Goal: Task Accomplishment & Management: Use online tool/utility

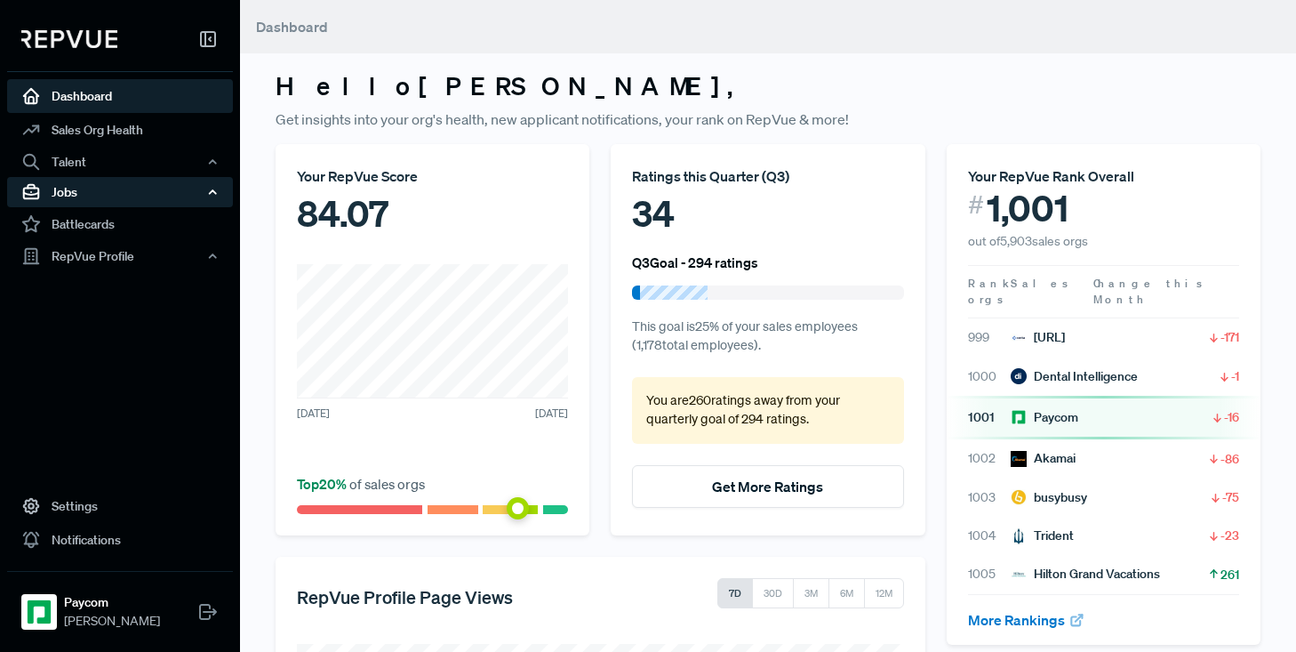
click at [76, 196] on div "Jobs" at bounding box center [120, 192] width 226 height 30
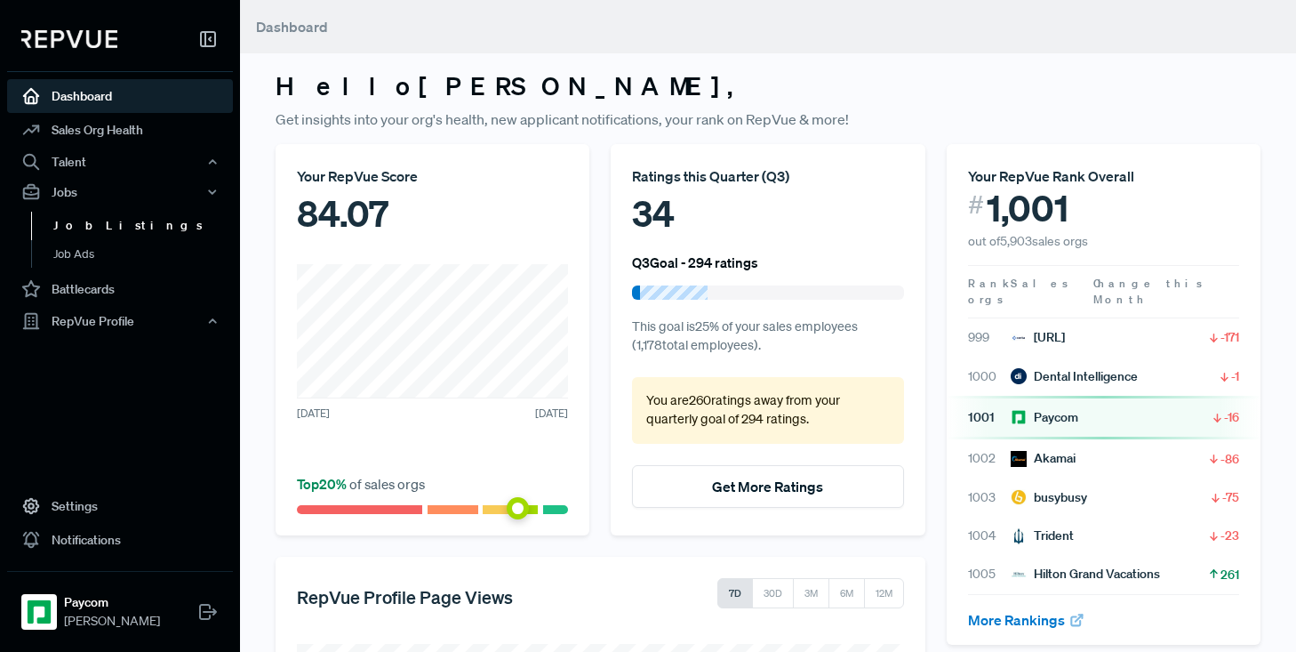
click at [83, 222] on link "Job Listings" at bounding box center [144, 226] width 226 height 28
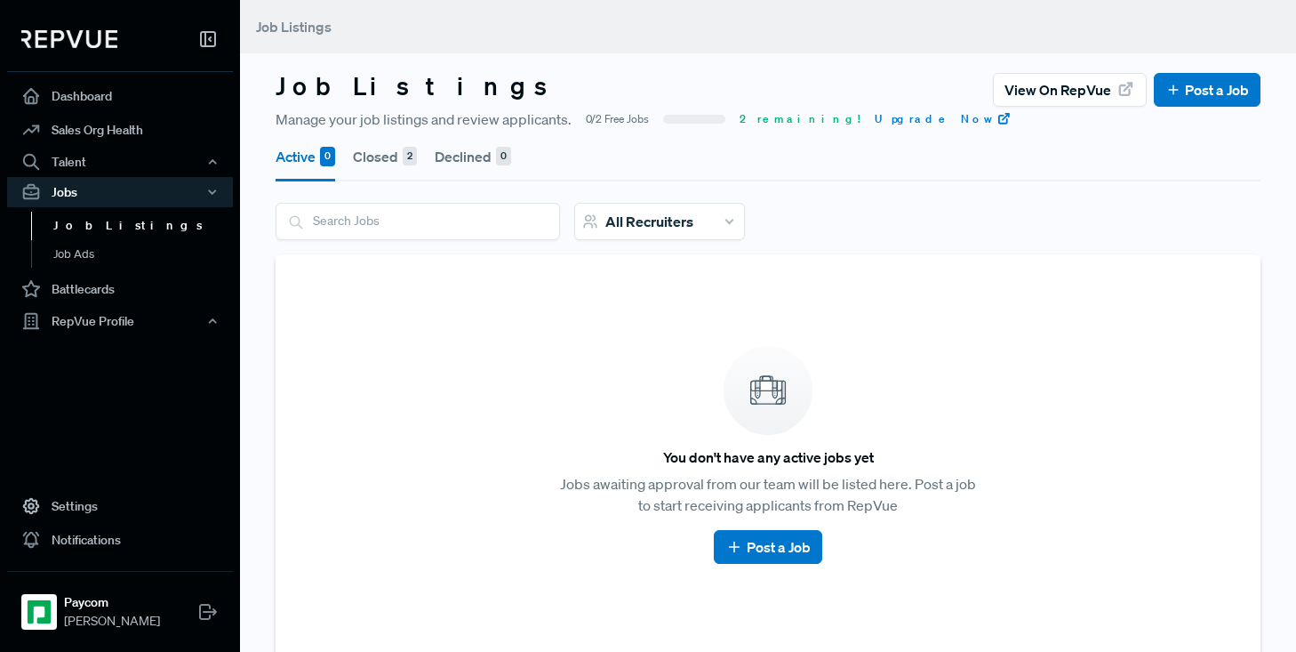
click at [83, 232] on link "Job Listings" at bounding box center [144, 226] width 226 height 28
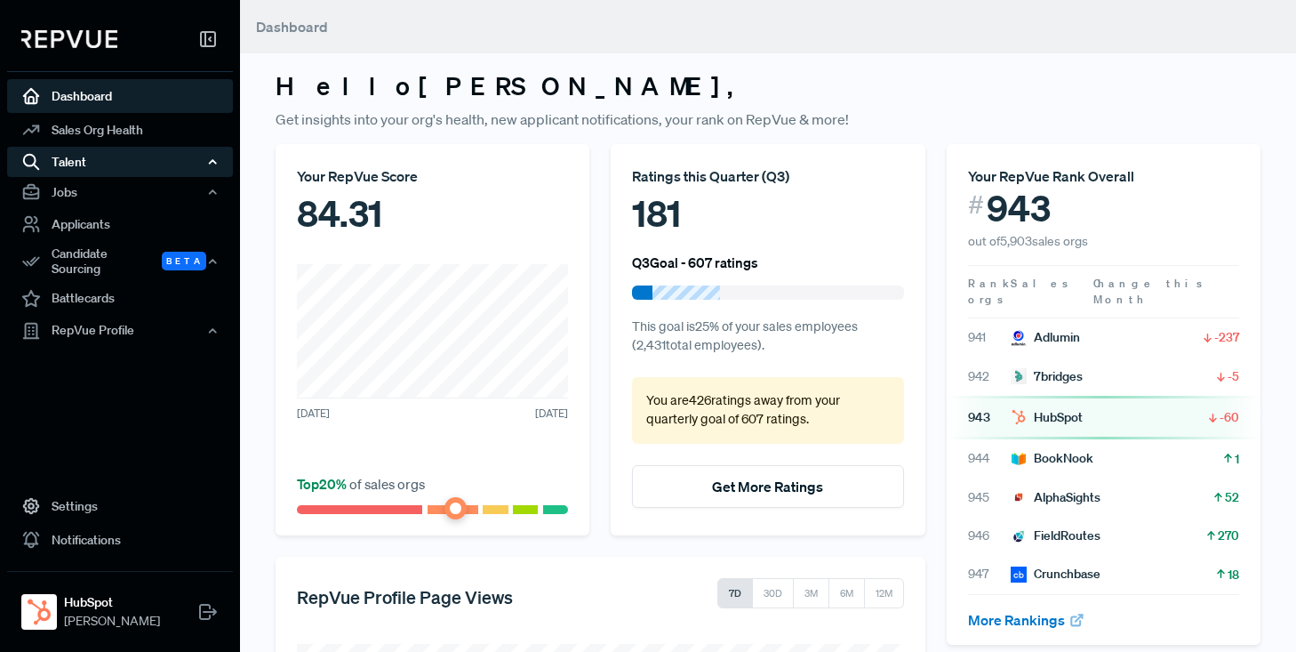
click at [76, 162] on div "Talent" at bounding box center [120, 162] width 226 height 30
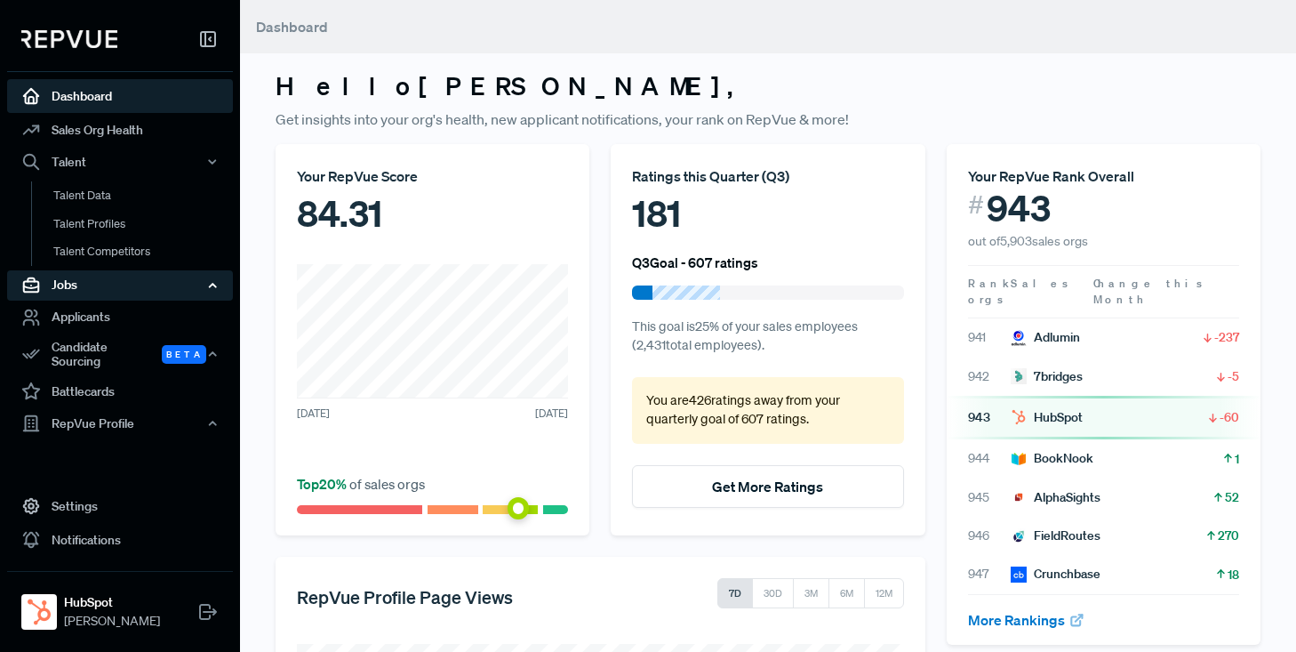
click at [63, 290] on div "Jobs" at bounding box center [120, 285] width 226 height 30
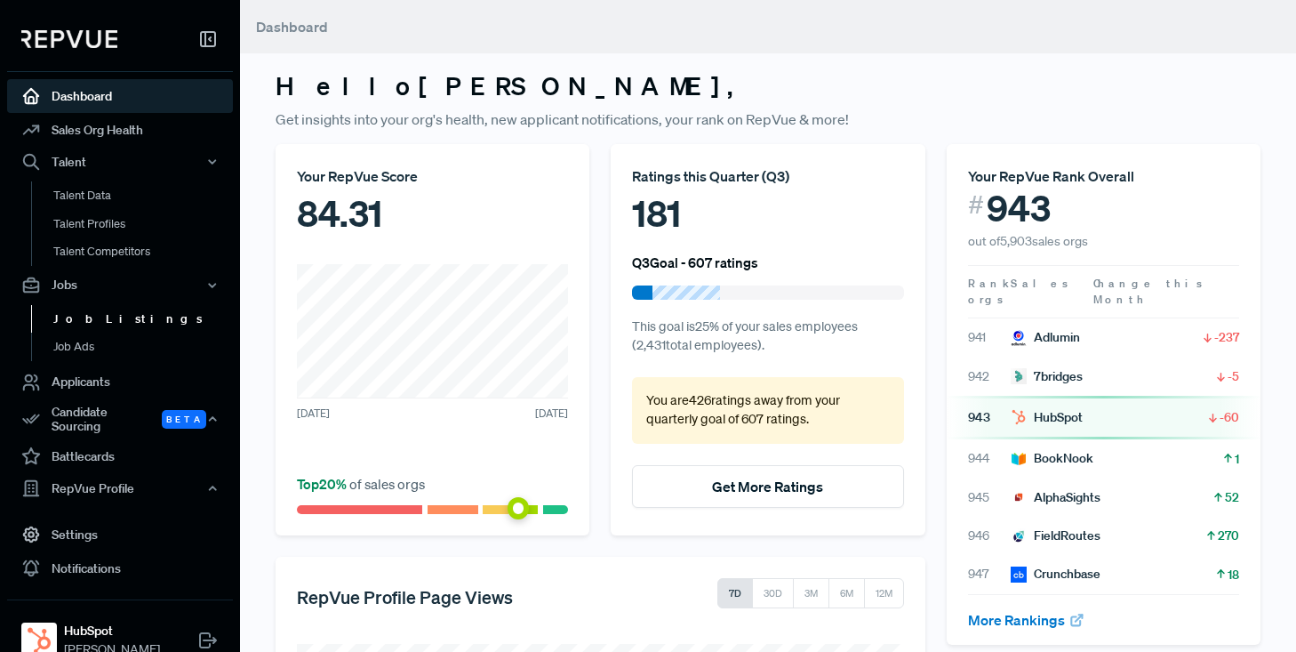
click at [70, 314] on link "Job Listings" at bounding box center [144, 319] width 226 height 28
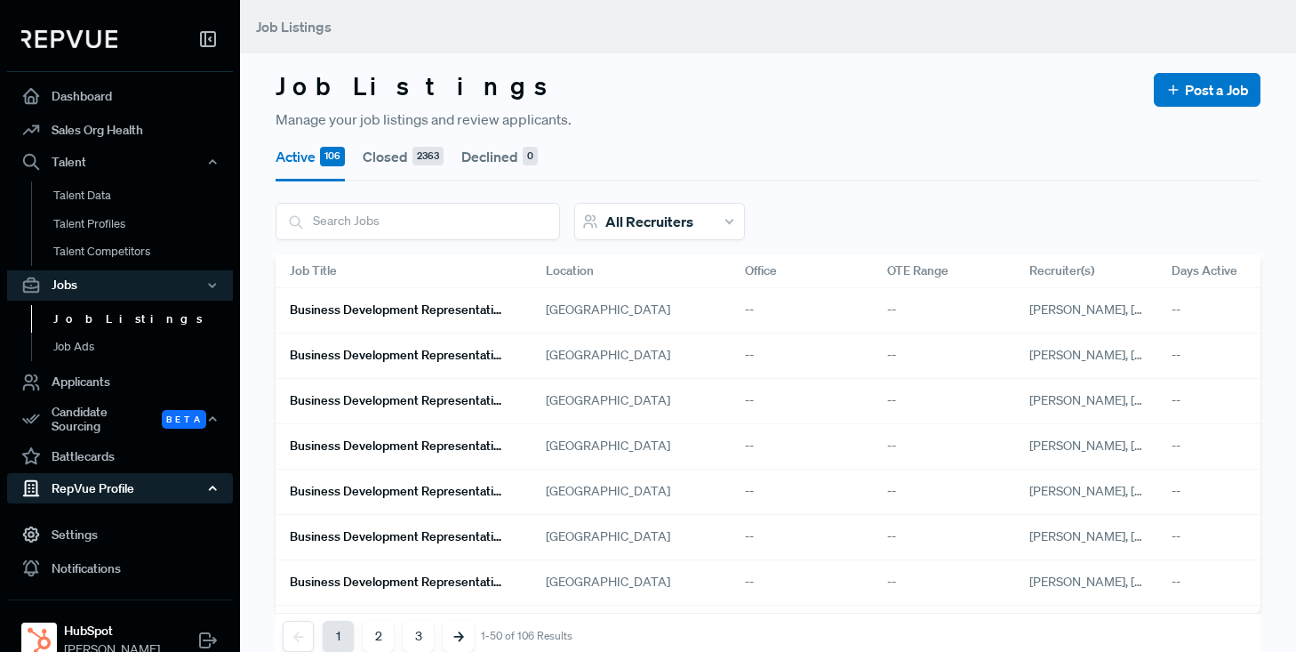
click at [100, 481] on div "RepVue Profile" at bounding box center [120, 488] width 226 height 30
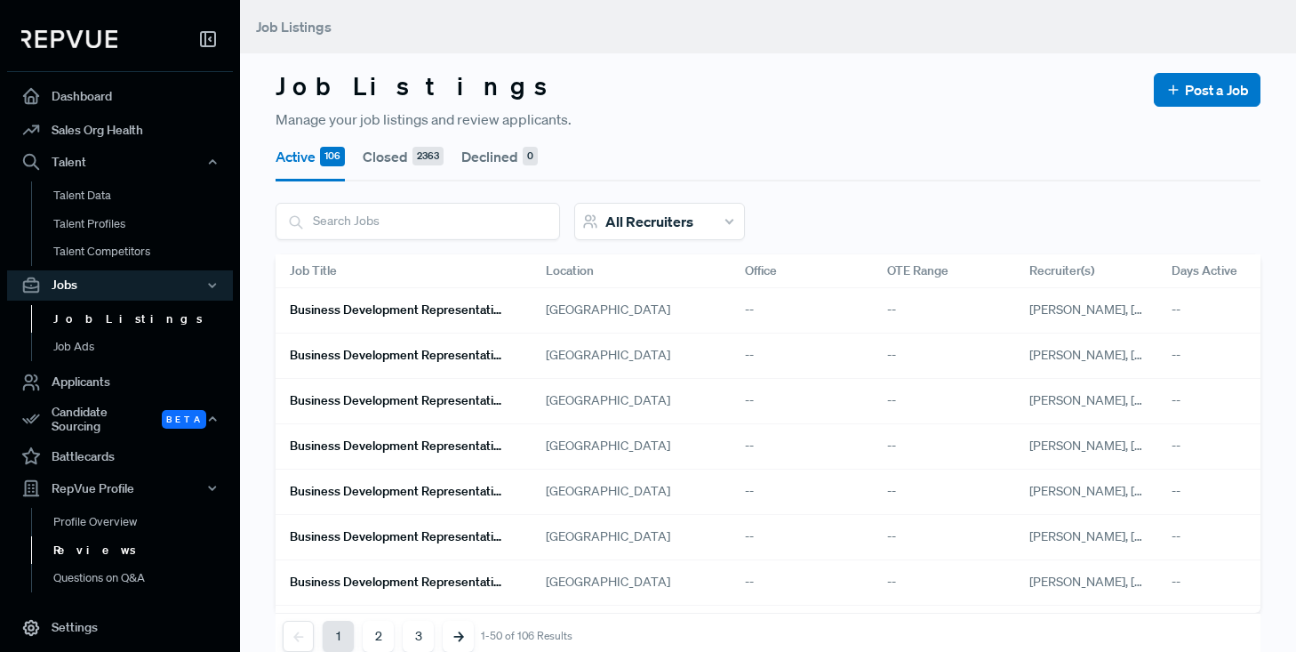
click at [84, 540] on link "Reviews" at bounding box center [144, 550] width 226 height 28
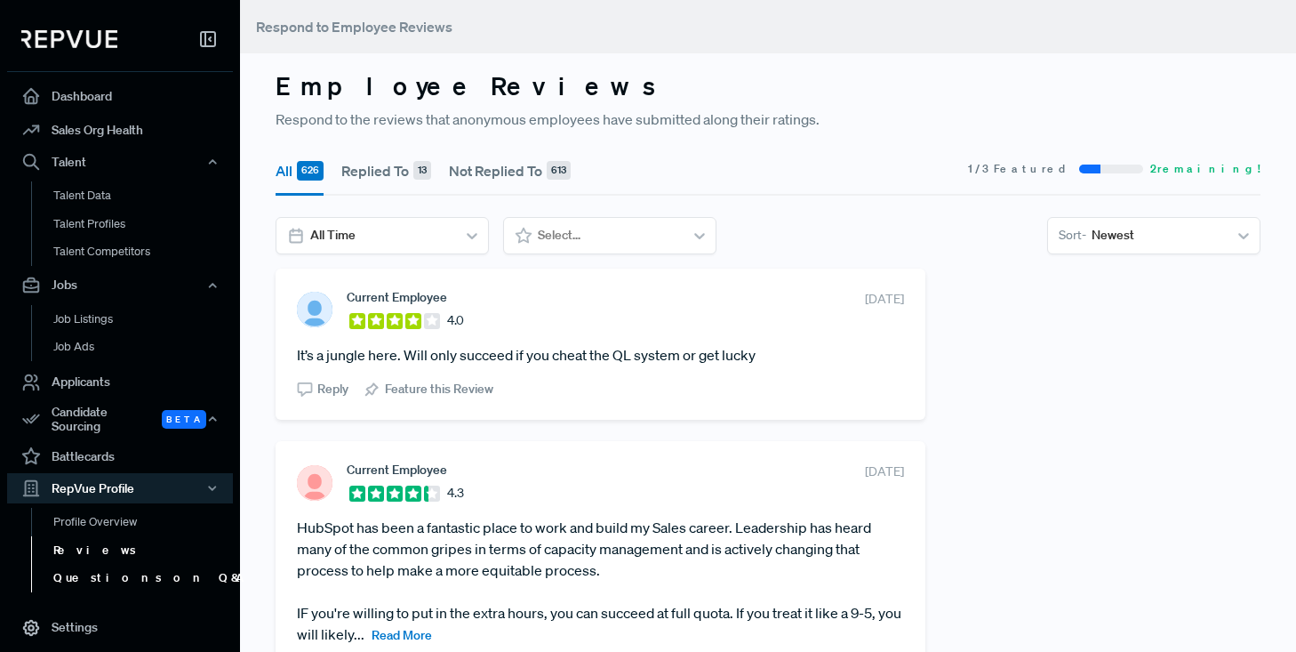
click at [92, 565] on link "Questions on Q&A" at bounding box center [144, 578] width 226 height 28
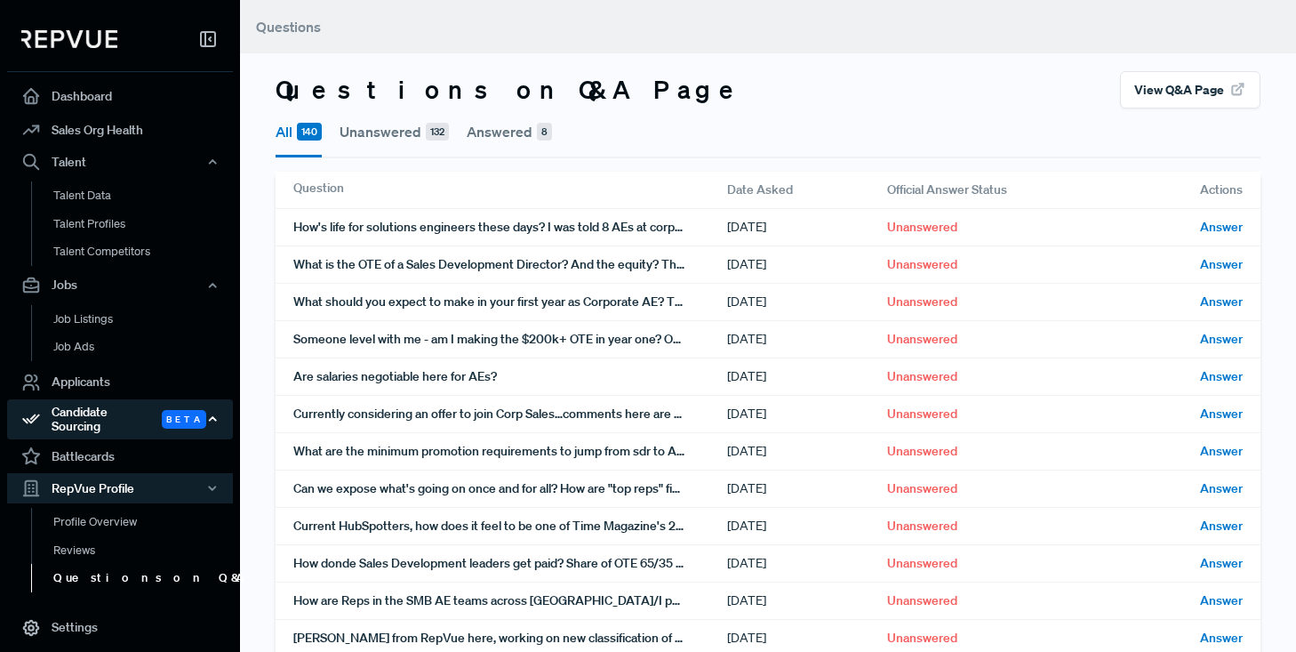
click at [108, 413] on div "Candidate Sourcing Beta" at bounding box center [120, 419] width 226 height 41
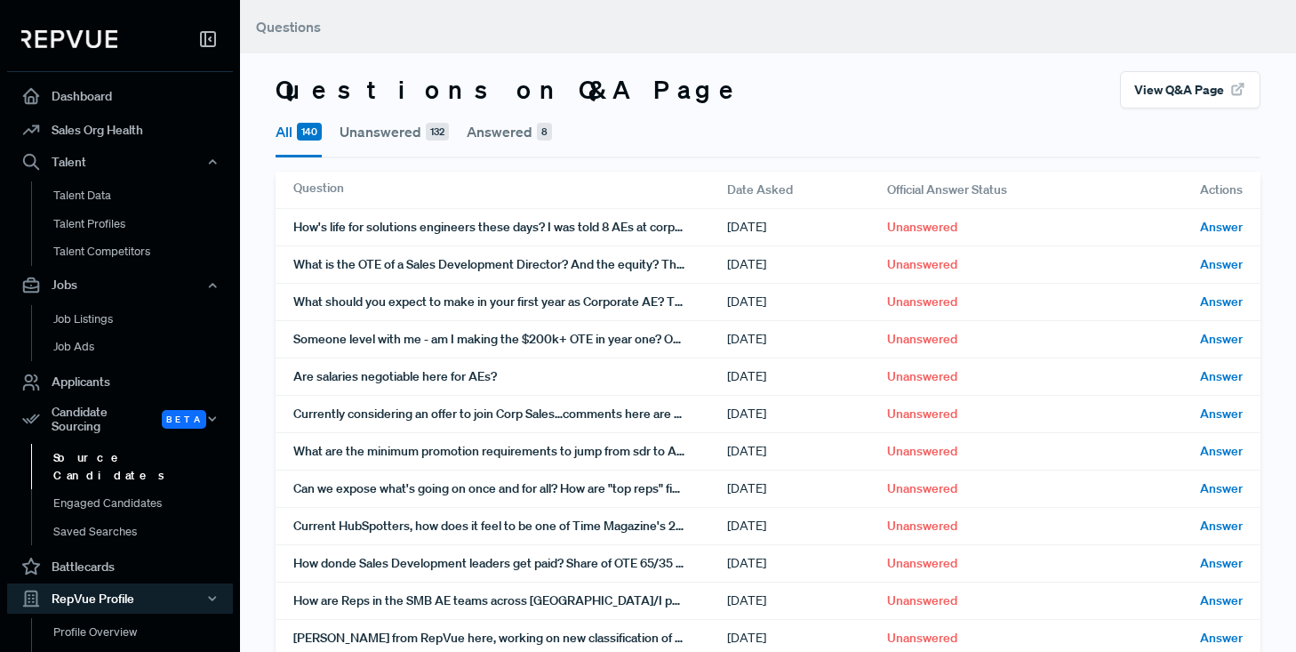
click at [116, 446] on link "Source Candidates" at bounding box center [144, 466] width 226 height 45
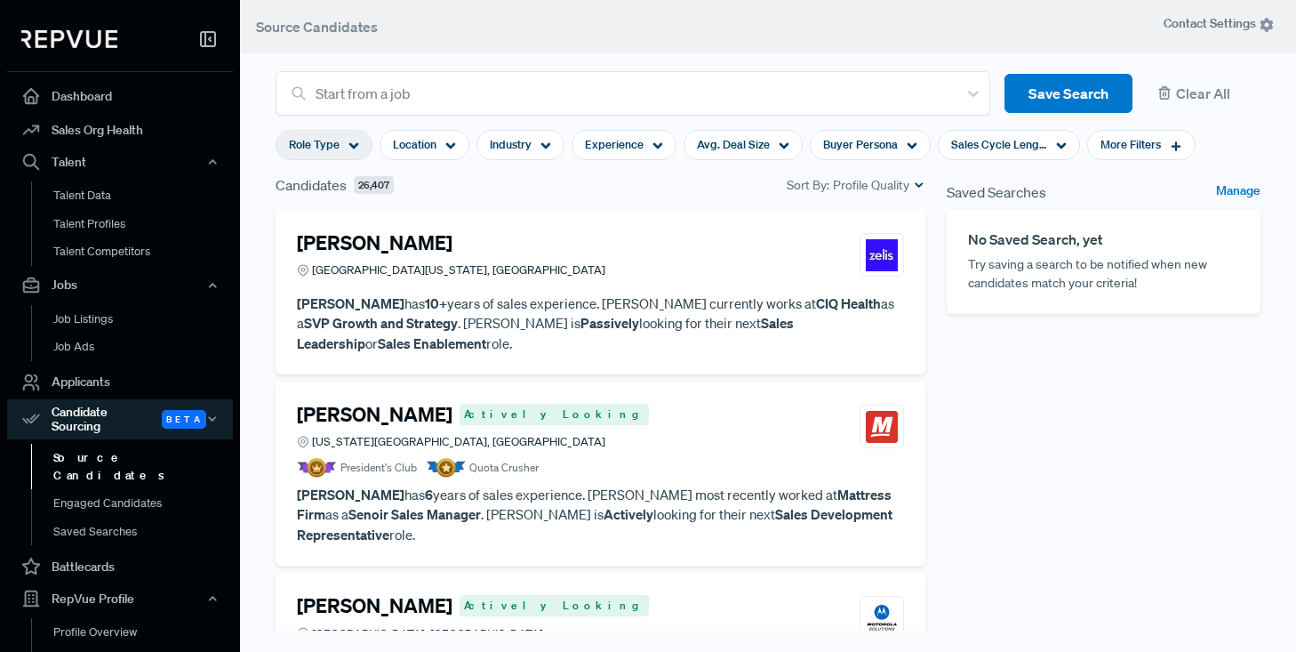
click at [358, 144] on div "Role Type" at bounding box center [324, 145] width 97 height 30
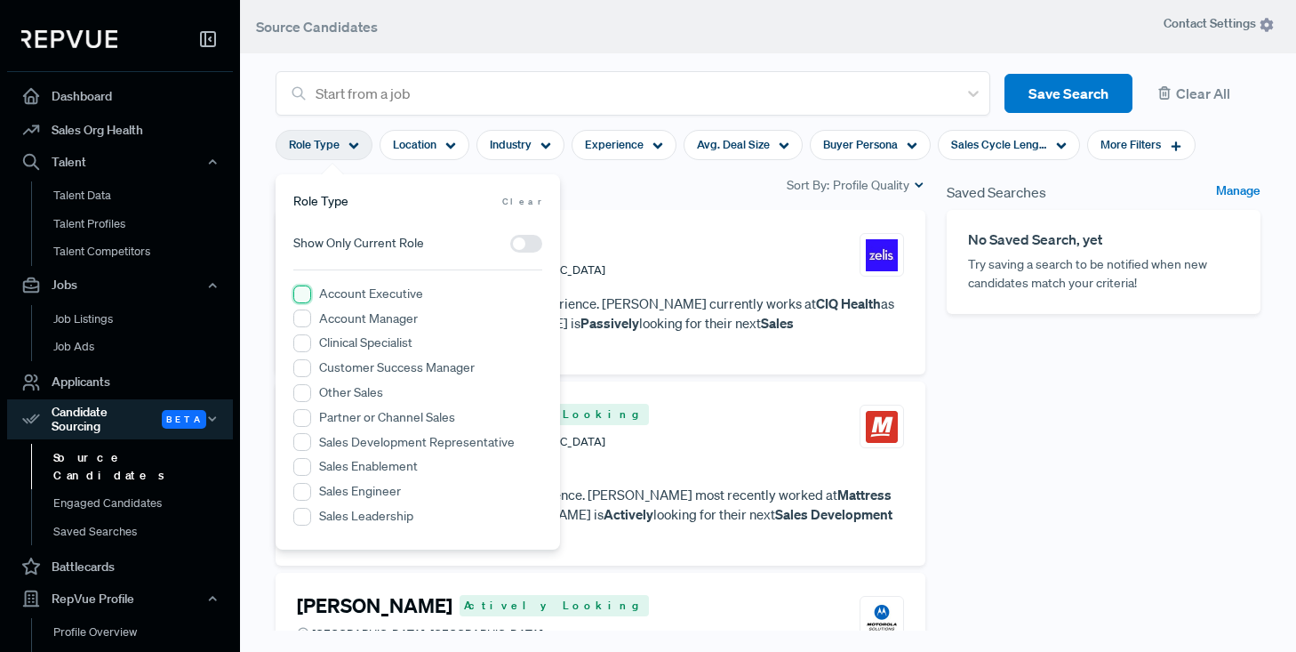
click at [301, 293] on Executive "Account Executive" at bounding box center [302, 294] width 18 height 18
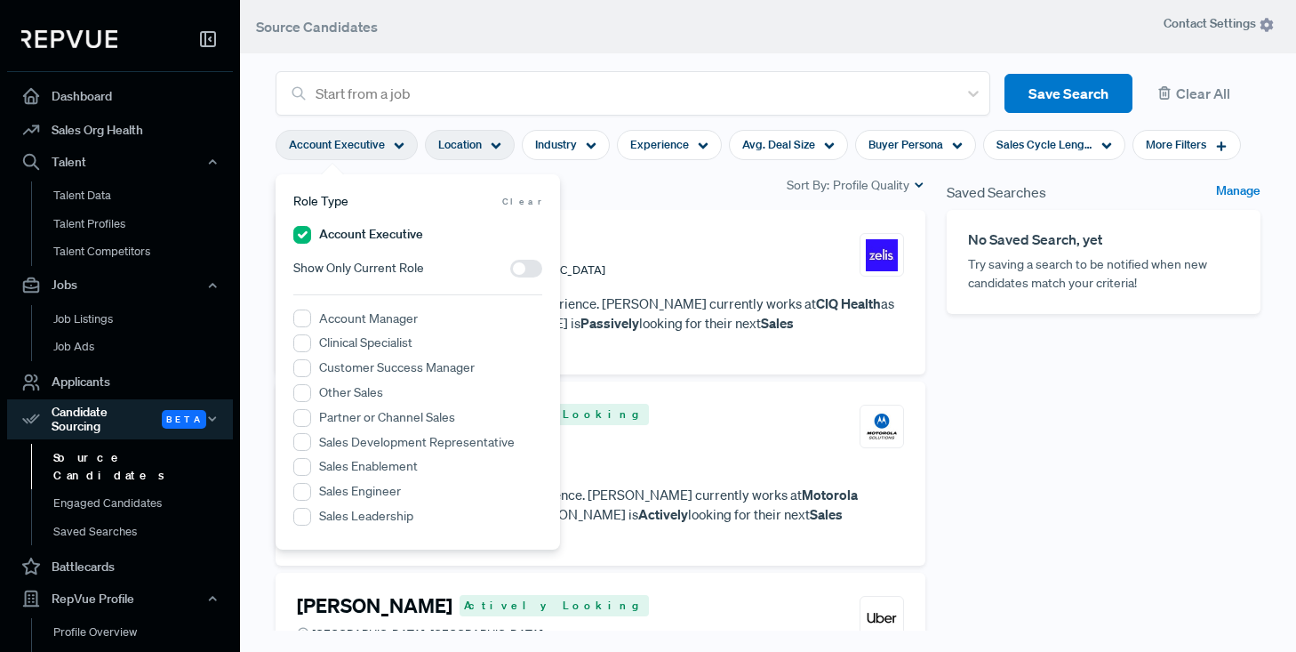
click at [494, 146] on use at bounding box center [497, 146] width 10 height 6
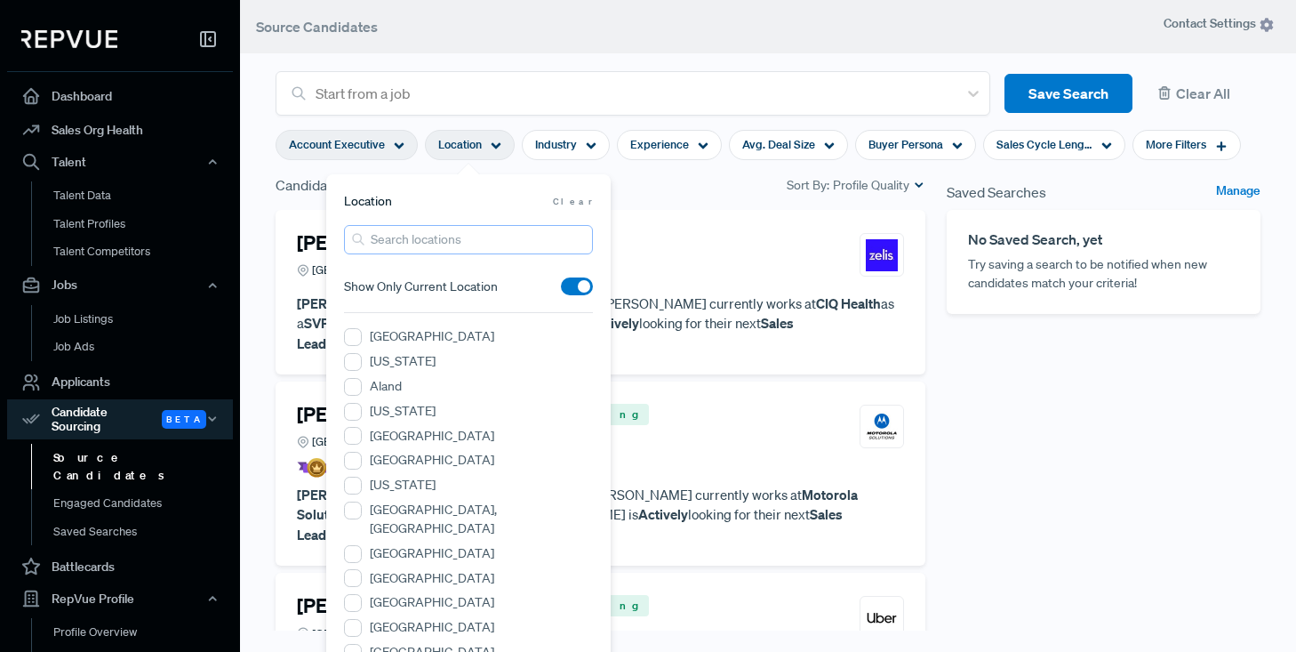
click at [431, 236] on input "search" at bounding box center [468, 239] width 249 height 29
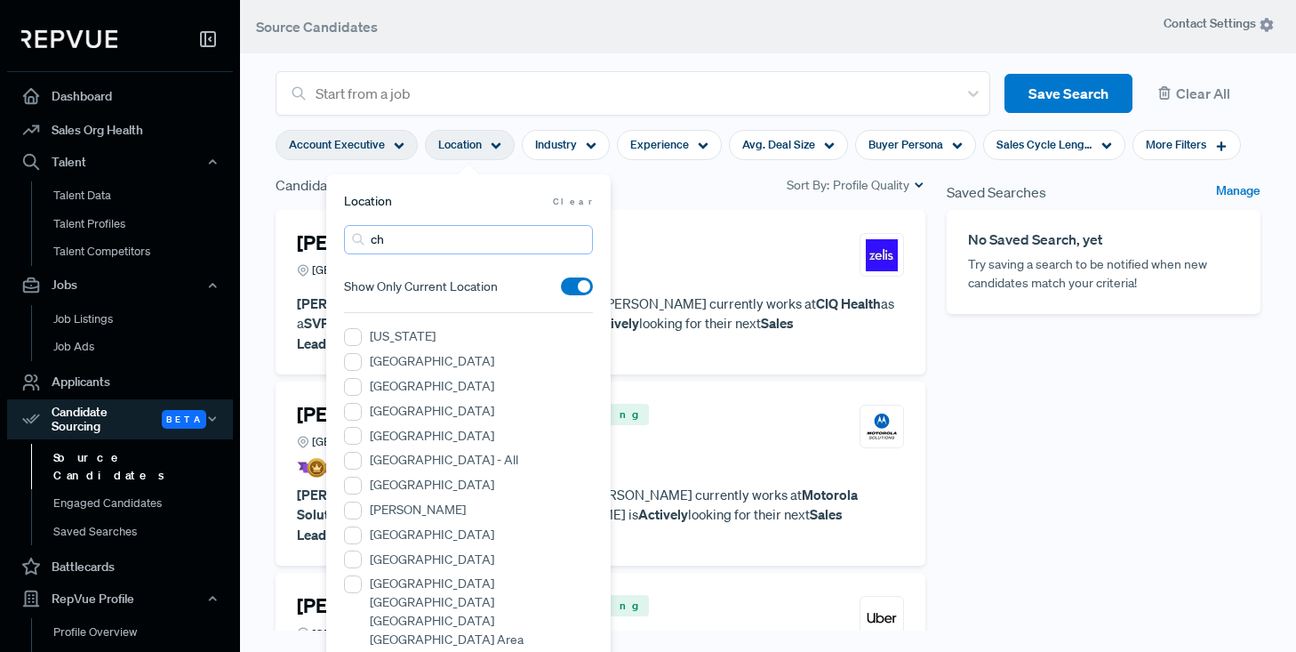
type input "c"
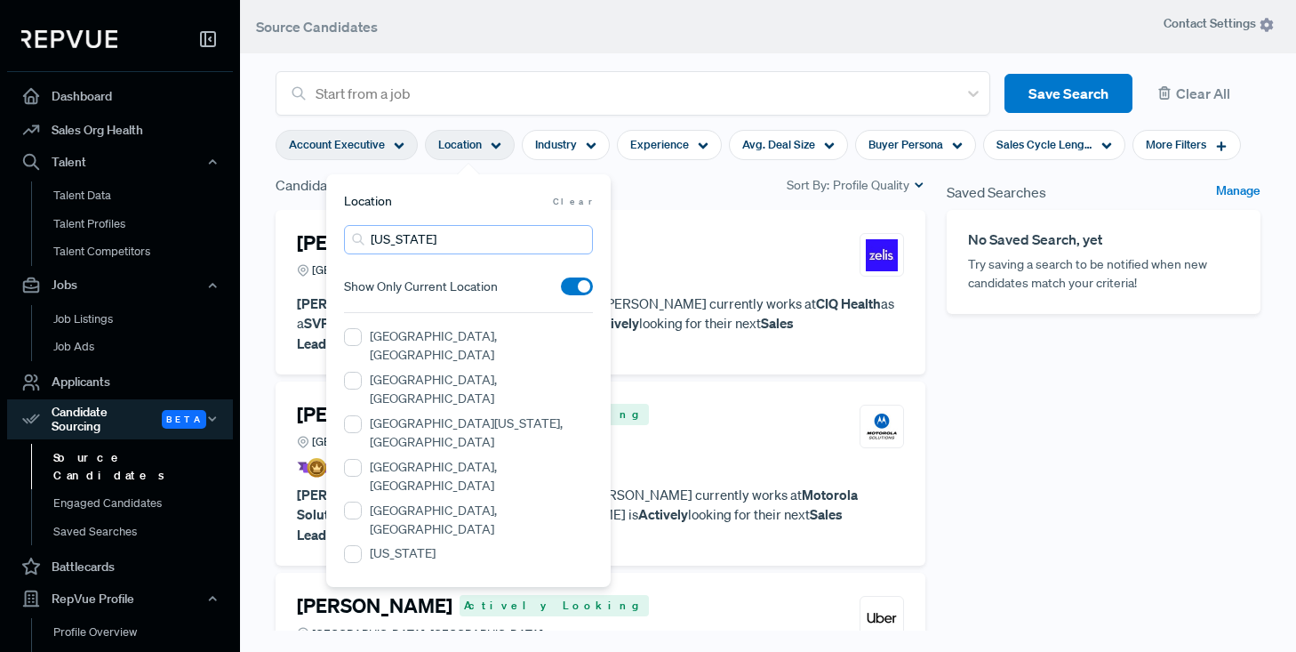
type input "[US_STATE]"
click at [417, 414] on label "[GEOGRAPHIC_DATA][US_STATE], [GEOGRAPHIC_DATA]" at bounding box center [481, 432] width 223 height 37
click at [362, 415] on NY "[GEOGRAPHIC_DATA][US_STATE], [GEOGRAPHIC_DATA]" at bounding box center [353, 424] width 18 height 18
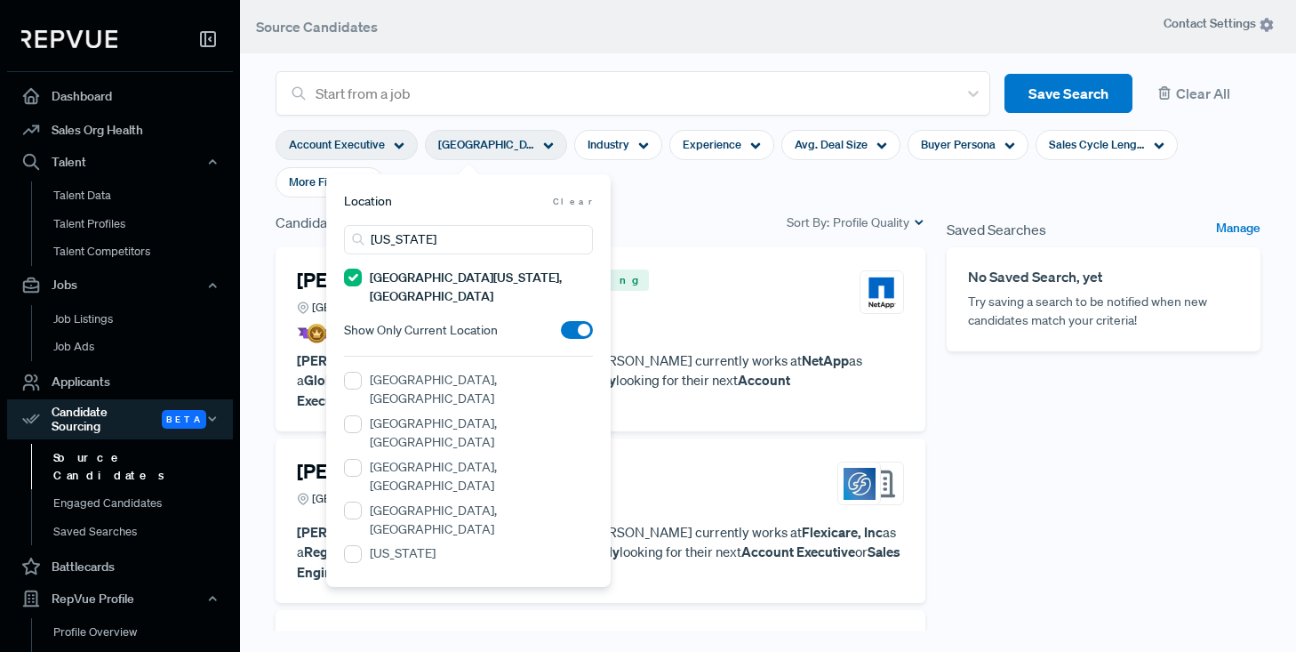
click at [685, 197] on section "Account Executive [GEOGRAPHIC_DATA][US_STATE], [GEOGRAPHIC_DATA] Industry Exper…" at bounding box center [768, 164] width 985 height 96
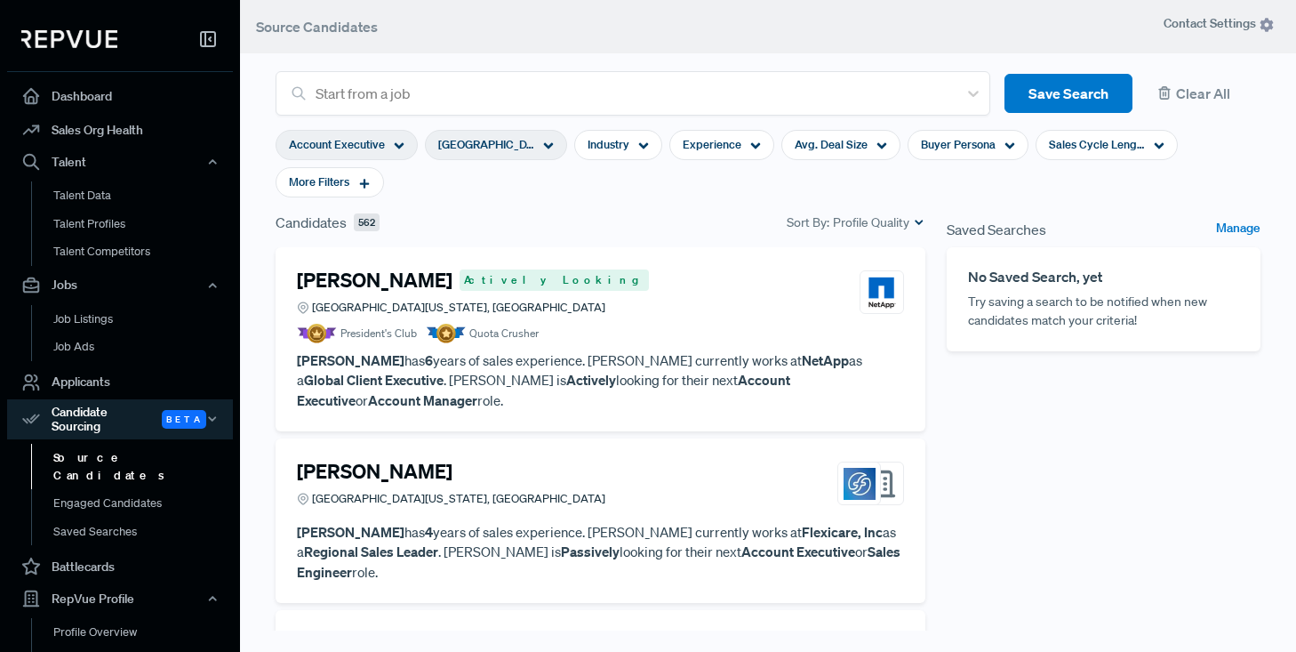
click at [548, 140] on icon at bounding box center [548, 145] width 11 height 11
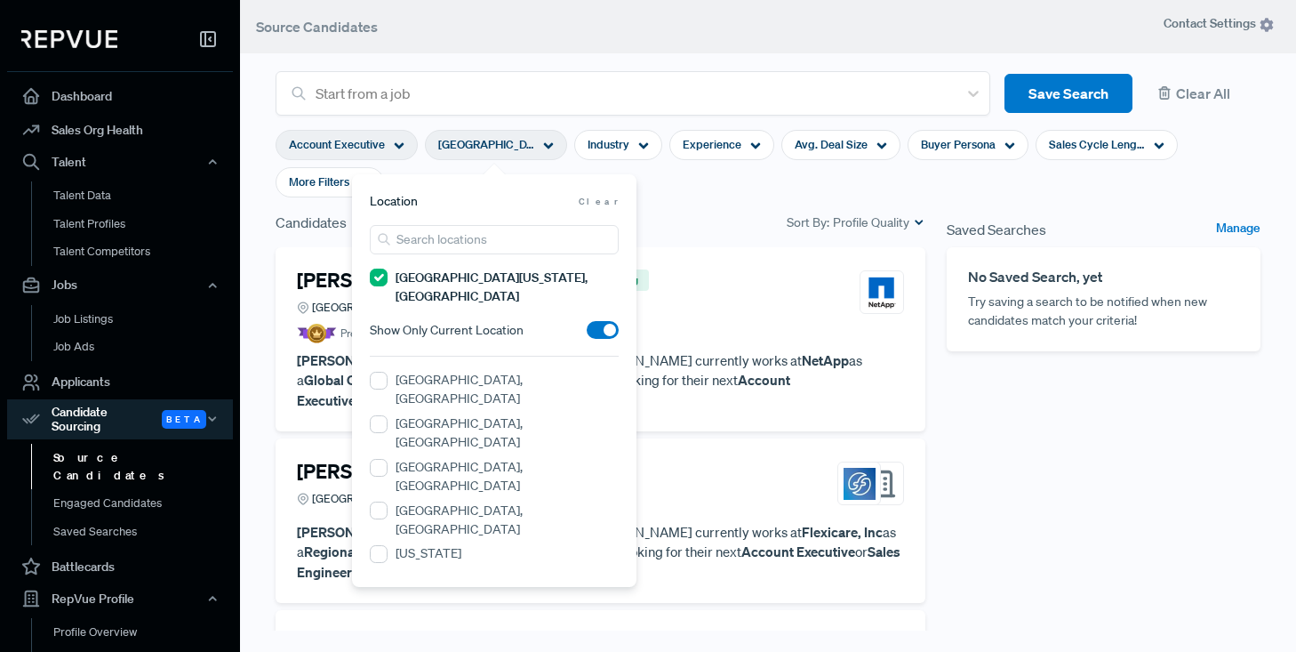
click at [600, 321] on span at bounding box center [603, 330] width 32 height 18
click at [587, 334] on input "checkbox" at bounding box center [587, 334] width 0 height 0
click at [692, 194] on section "Account Executive [GEOGRAPHIC_DATA][US_STATE], [GEOGRAPHIC_DATA] Industry Exper…" at bounding box center [768, 164] width 985 height 96
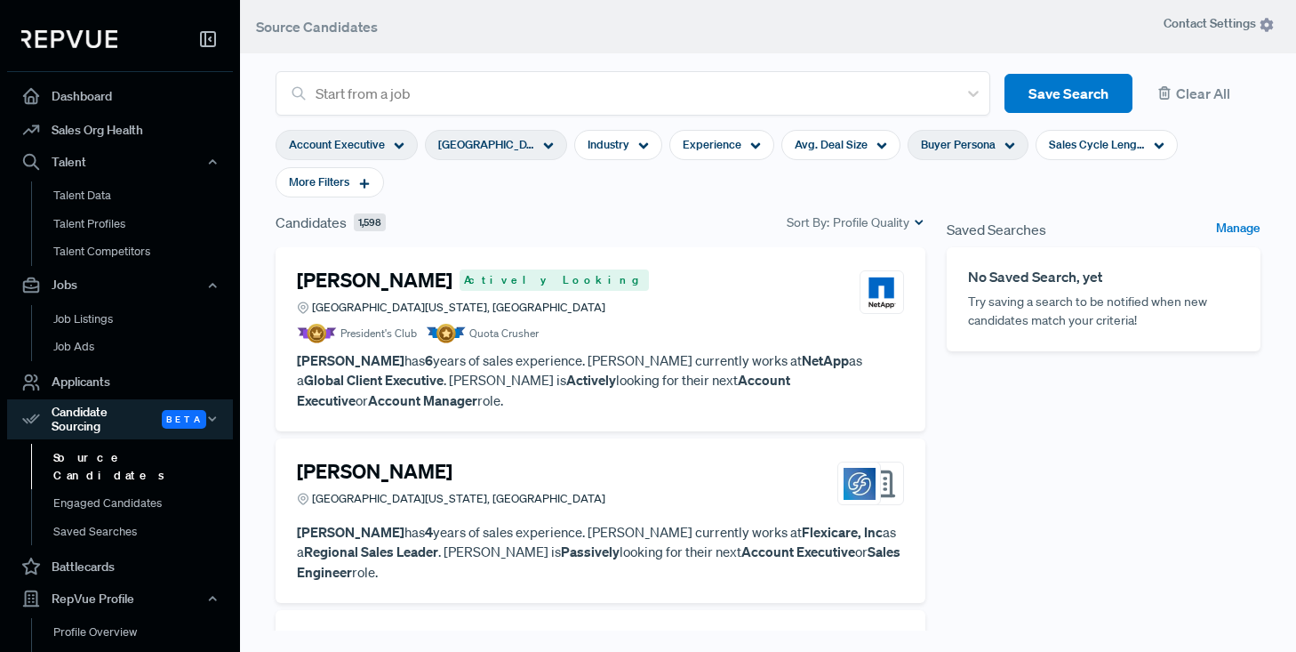
click at [999, 145] on div "Buyer Persona" at bounding box center [968, 145] width 121 height 30
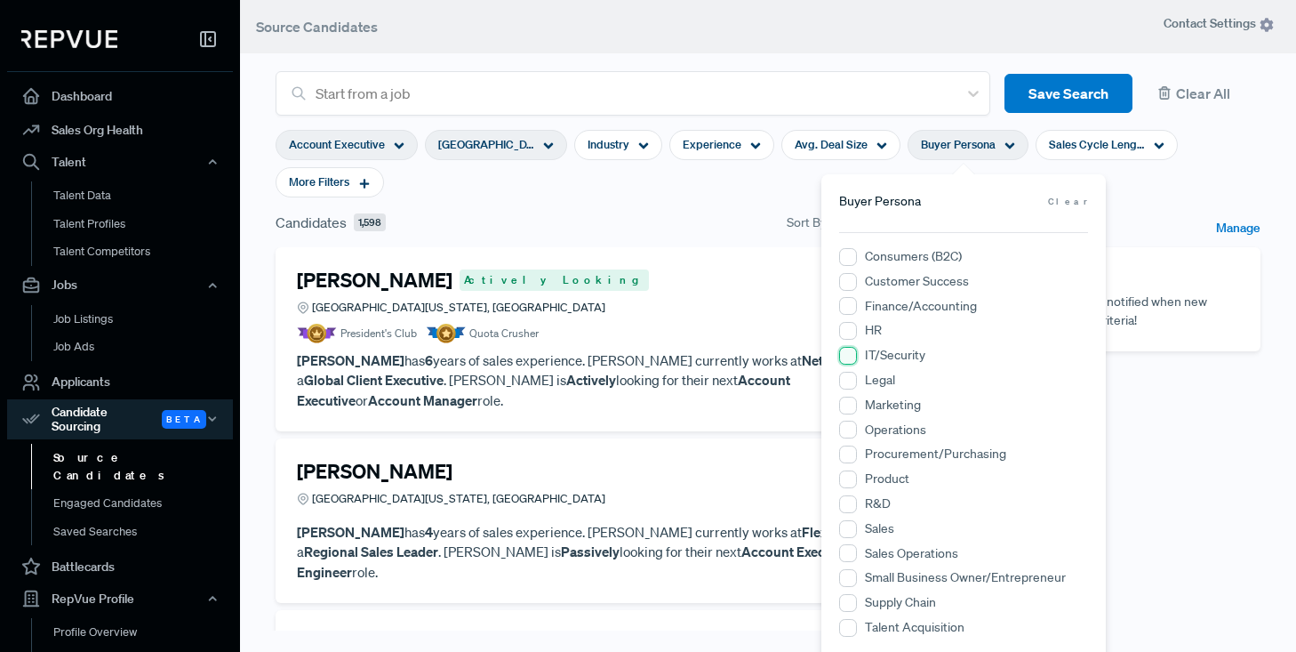
click at [847, 356] on input "IT/Security" at bounding box center [848, 356] width 18 height 18
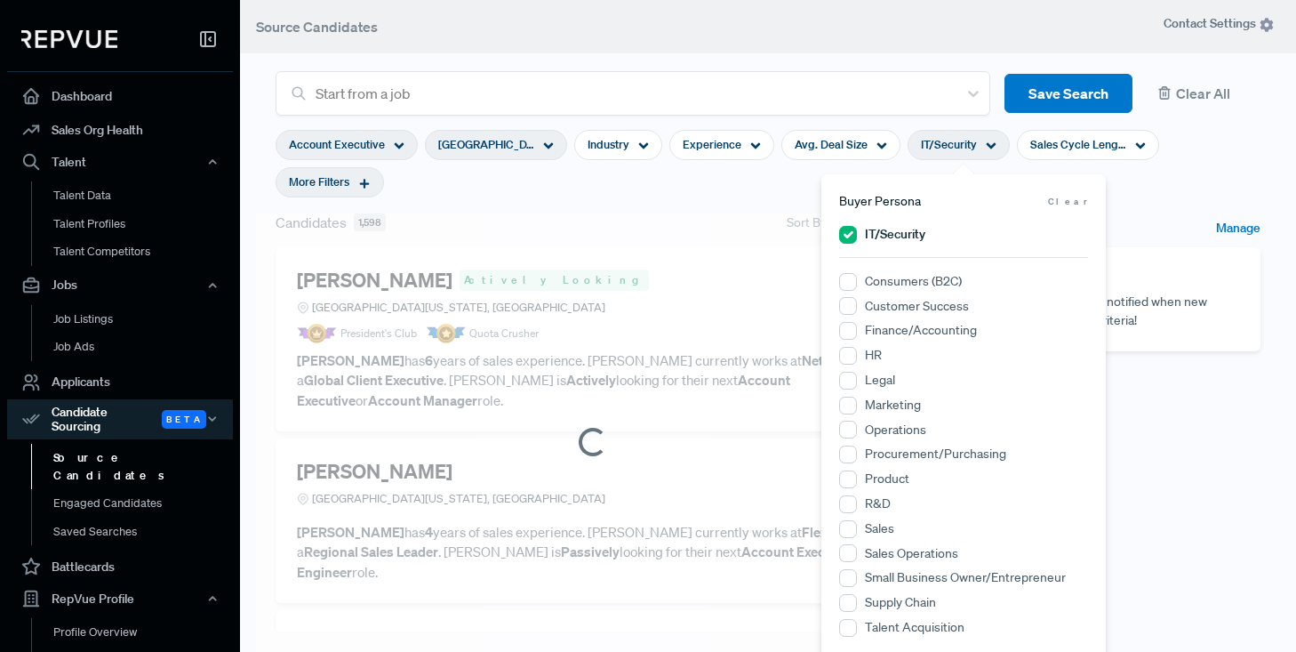
click at [365, 182] on use at bounding box center [365, 184] width 10 height 10
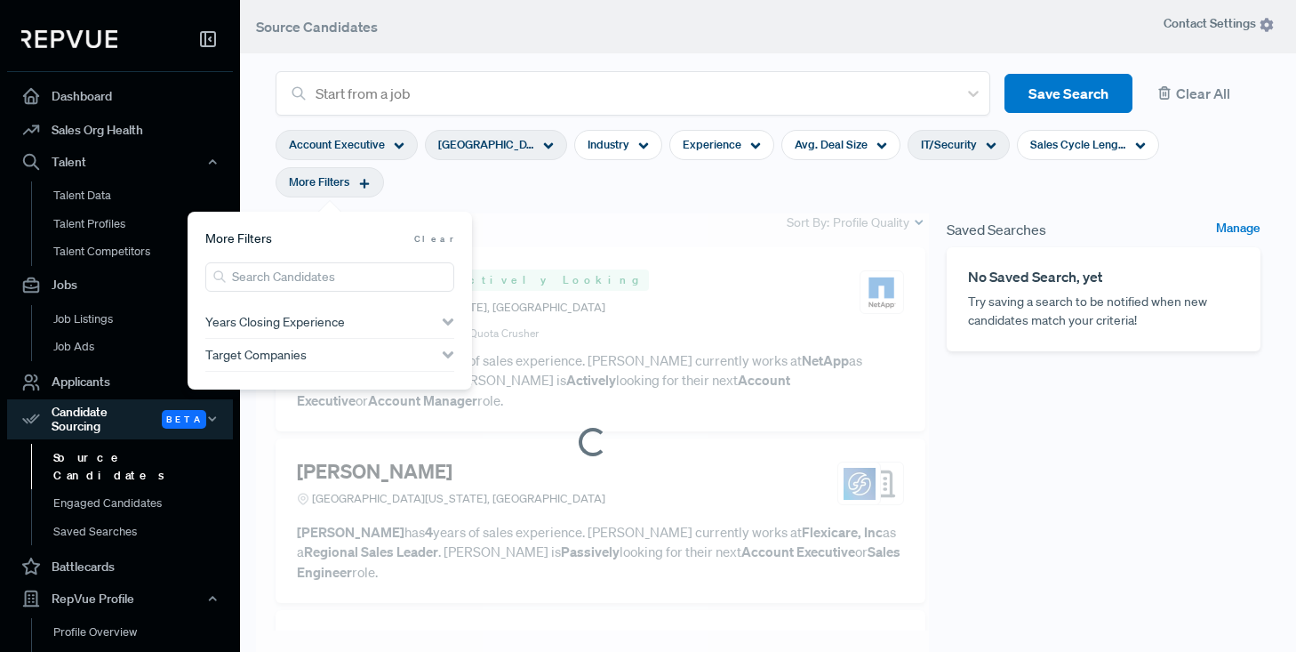
click at [283, 318] on span "Years Closing Experience" at bounding box center [275, 322] width 140 height 14
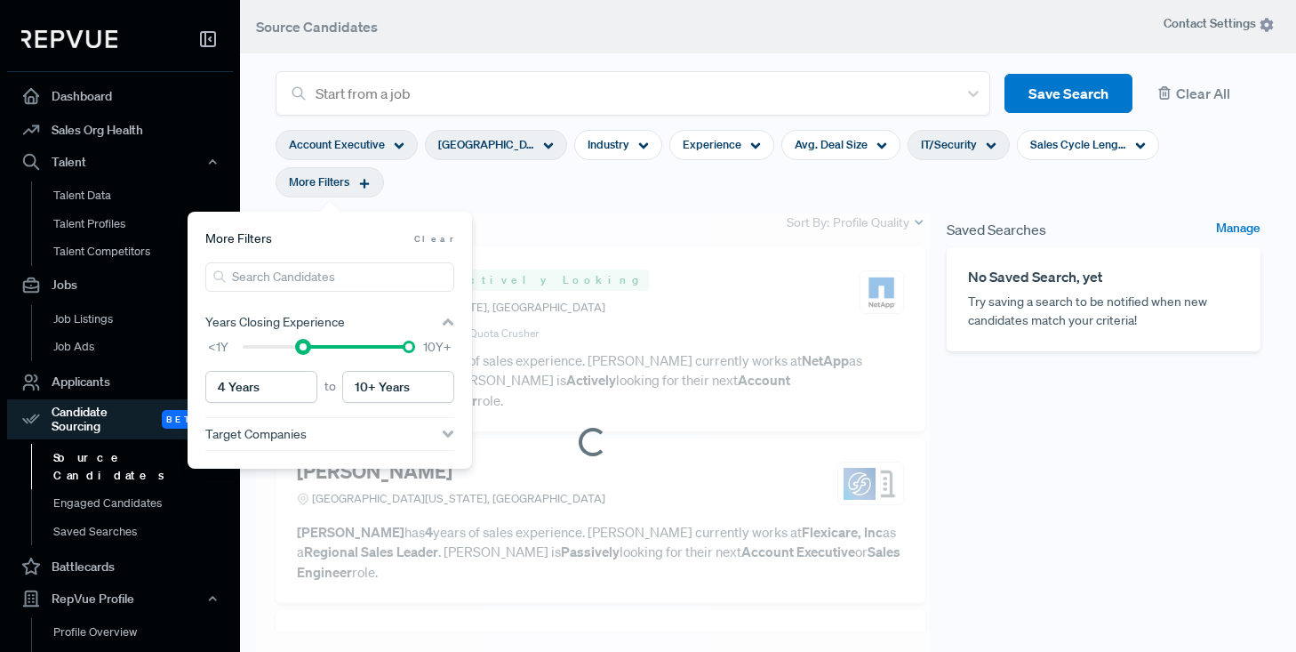
type input "5 Years"
drag, startPoint x: 245, startPoint y: 347, endPoint x: 316, endPoint y: 349, distance: 71.2
click at [316, 349] on div at bounding box center [318, 347] width 12 height 12
click at [701, 200] on section "Account Executive [GEOGRAPHIC_DATA][US_STATE], [GEOGRAPHIC_DATA] Industry Exper…" at bounding box center [768, 164] width 985 height 96
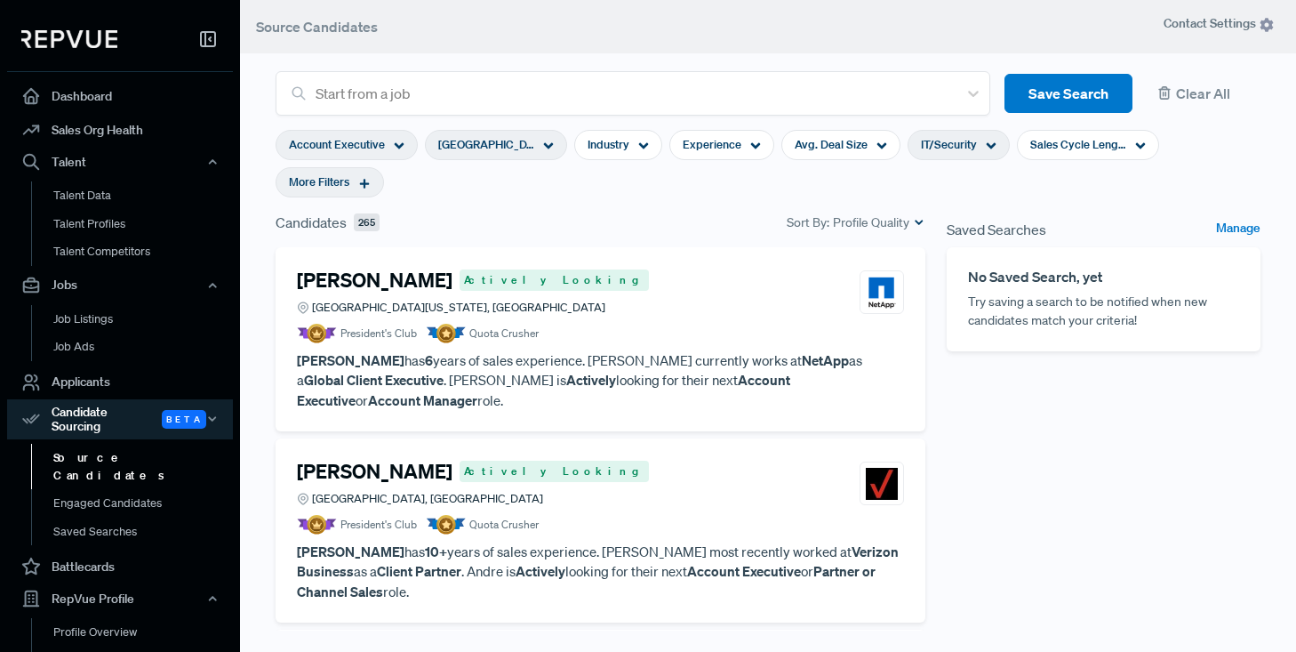
click at [702, 314] on div "[PERSON_NAME] Actively Looking Greater [US_STATE][GEOGRAPHIC_DATA], [GEOGRAPHIC…" at bounding box center [600, 293] width 607 height 48
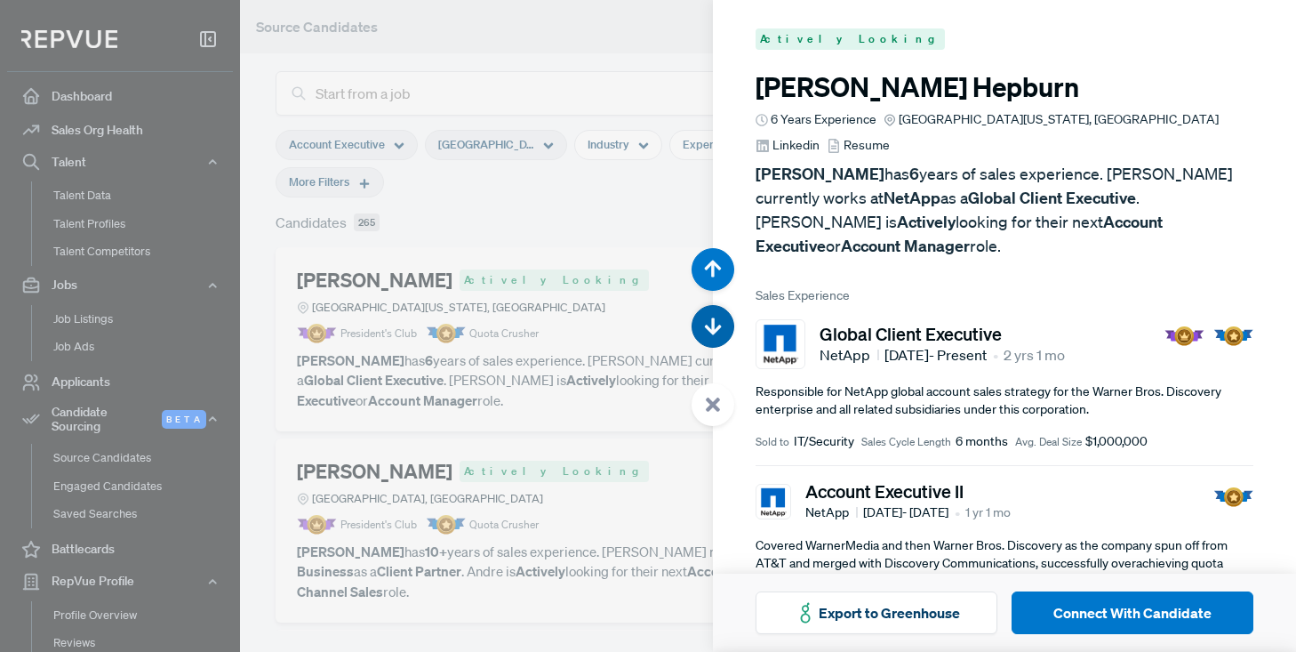
click at [711, 327] on use "button" at bounding box center [713, 325] width 17 height 17
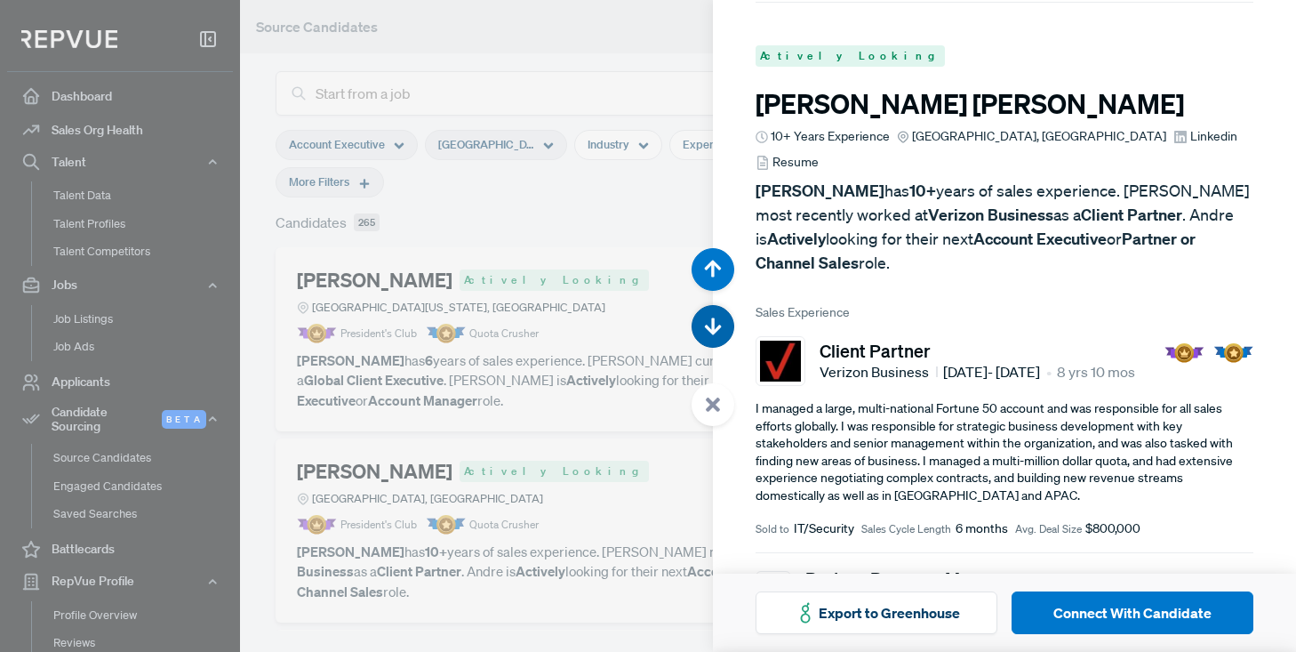
scroll to position [652, 0]
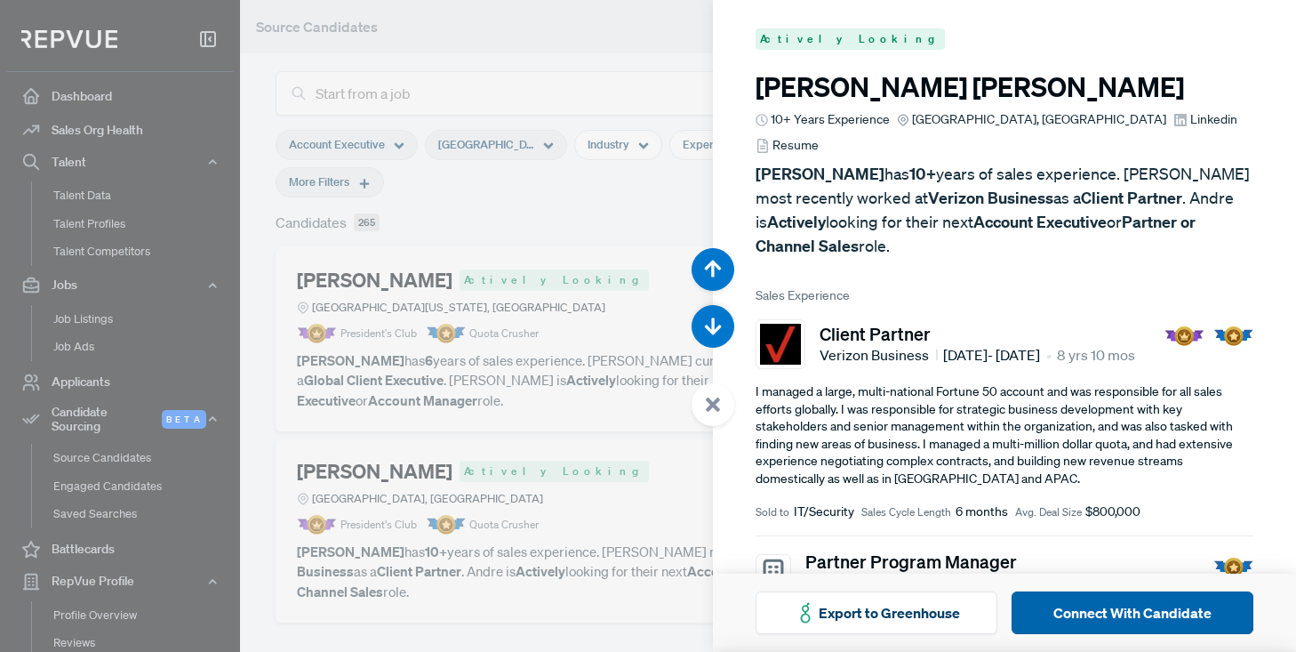
click at [1127, 612] on button "Connect With Candidate" at bounding box center [1133, 612] width 242 height 43
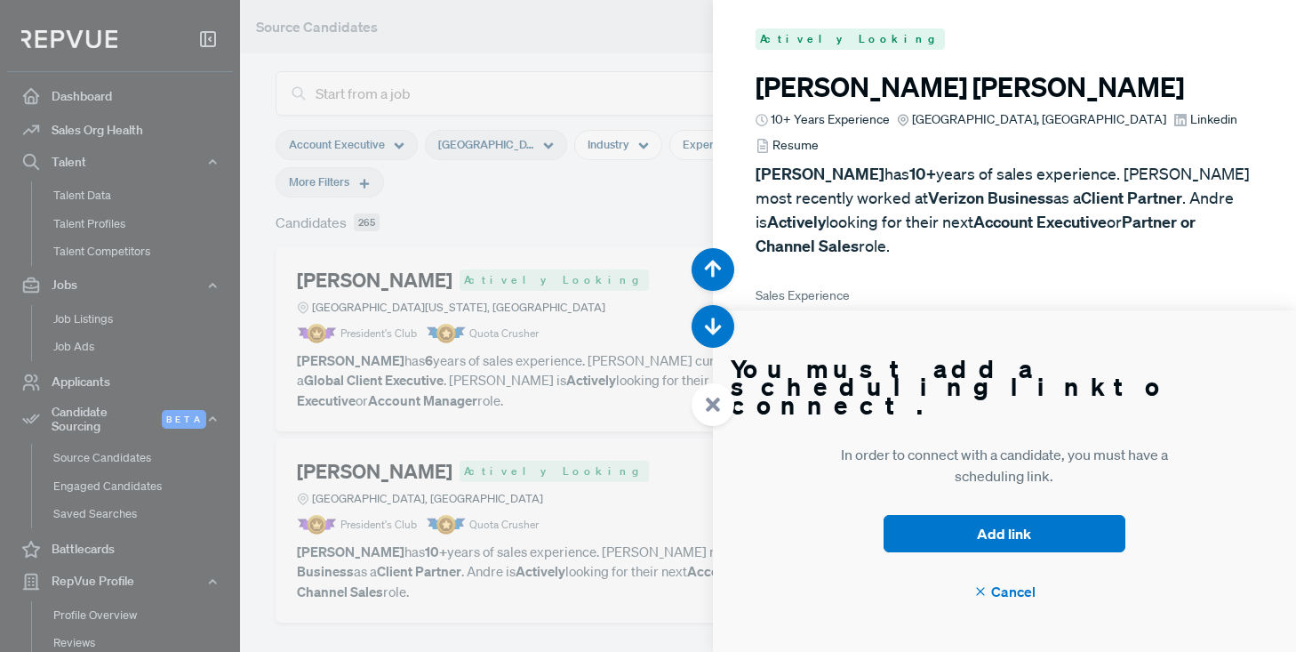
click at [555, 44] on div at bounding box center [648, 326] width 1296 height 652
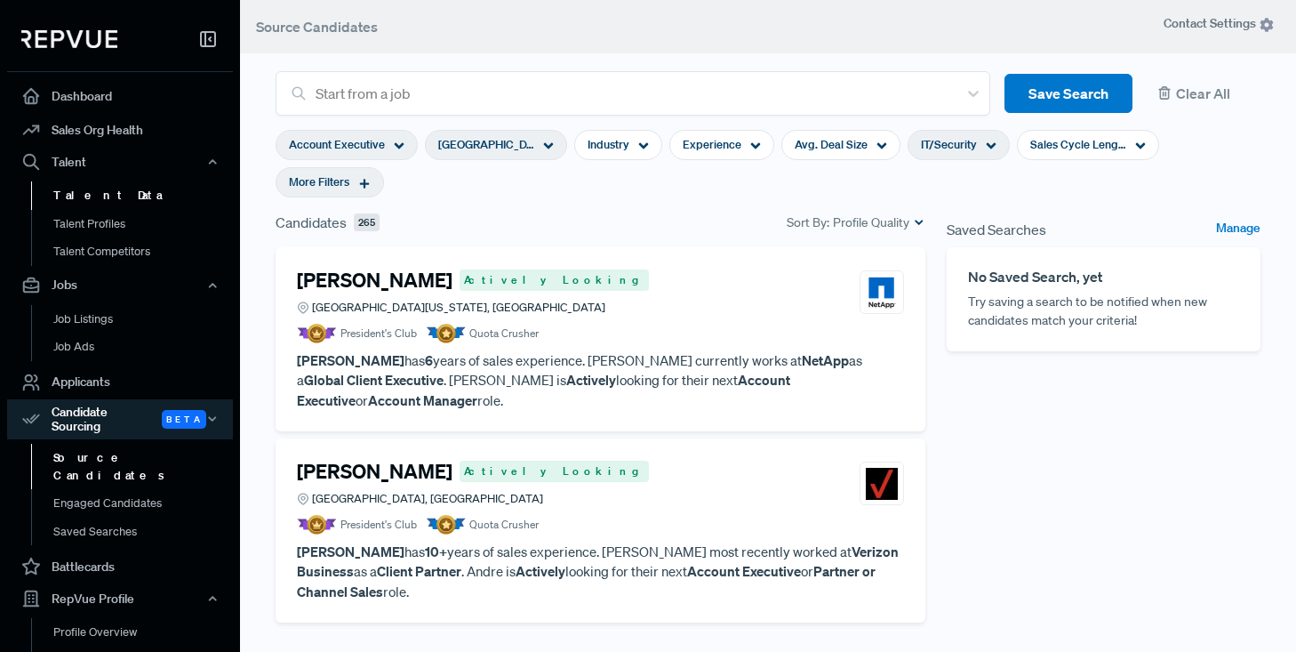
click at [82, 200] on link "Talent Data" at bounding box center [144, 195] width 226 height 28
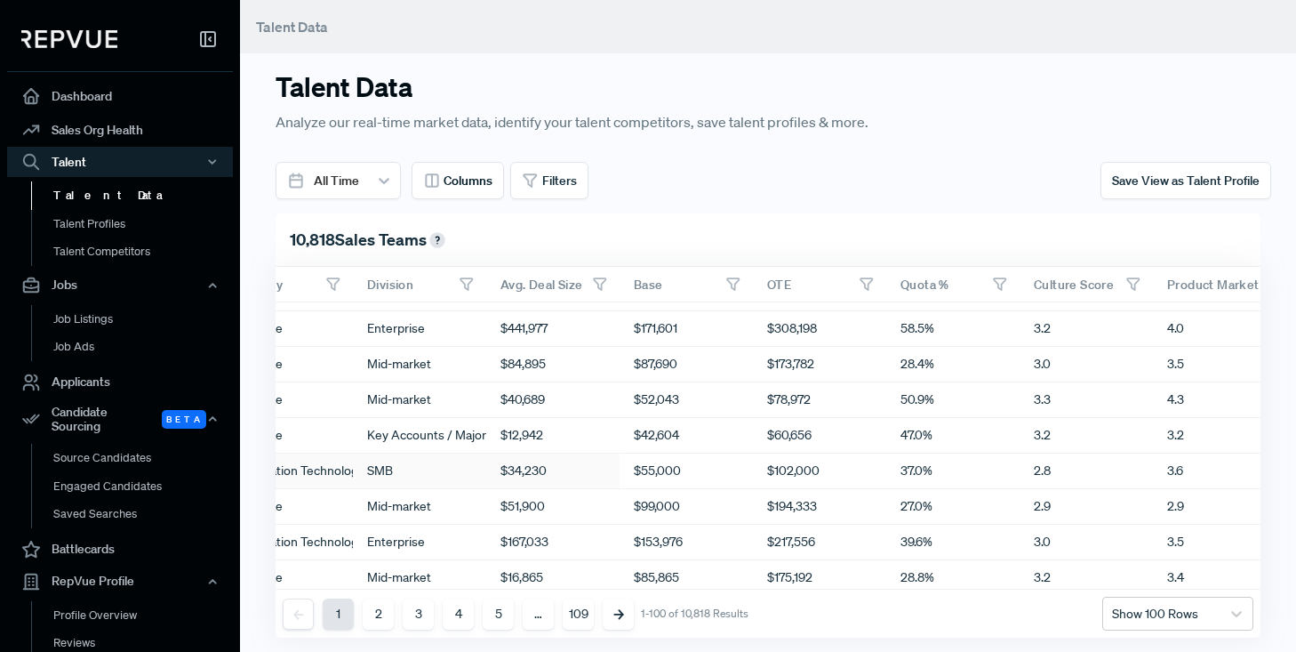
scroll to position [27, 900]
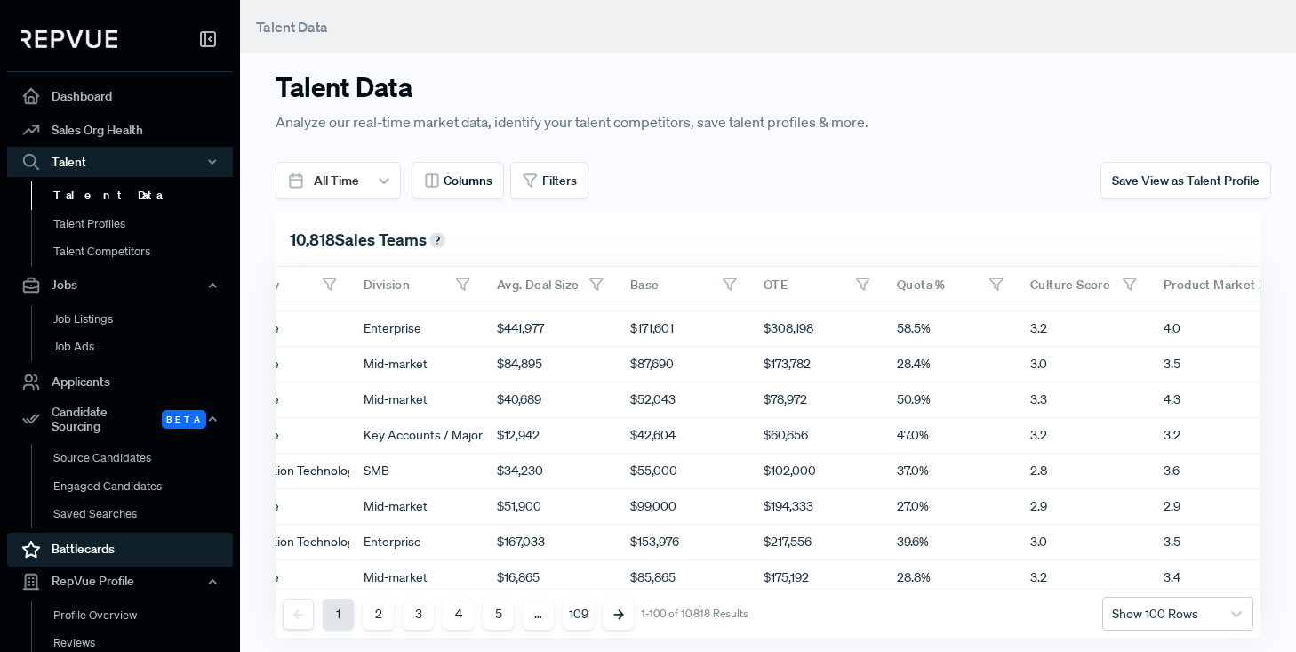
click at [79, 541] on link "Battlecards" at bounding box center [120, 550] width 226 height 34
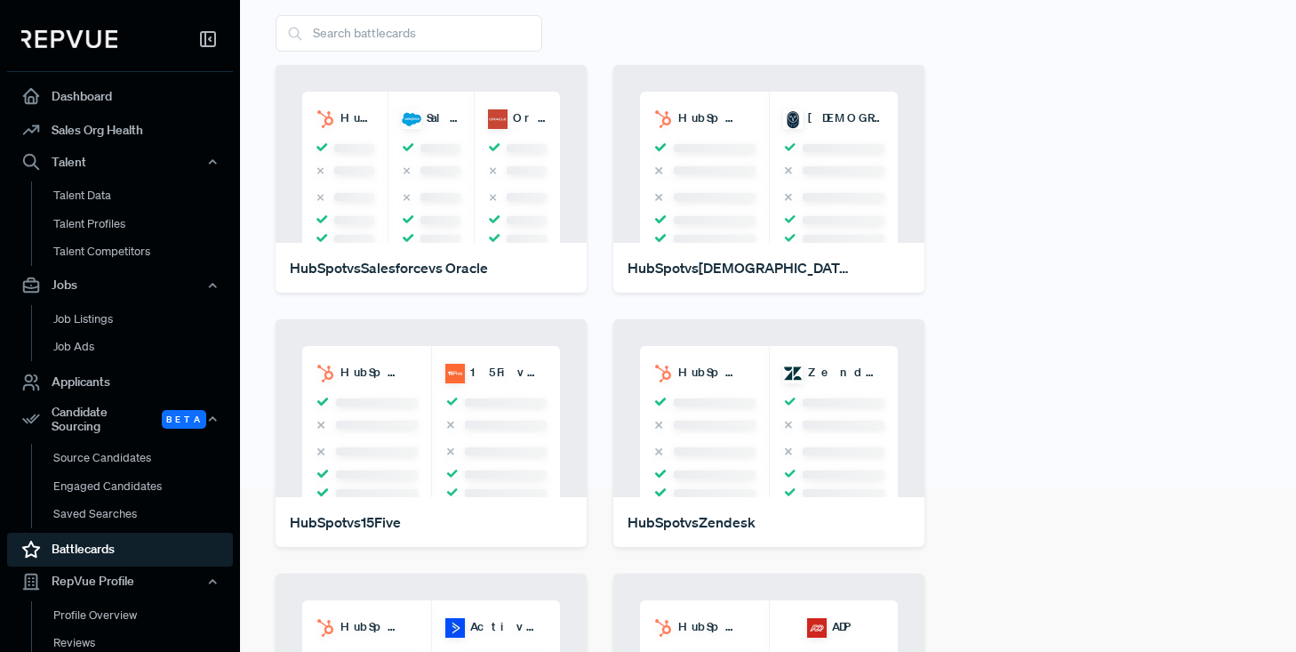
scroll to position [166, 0]
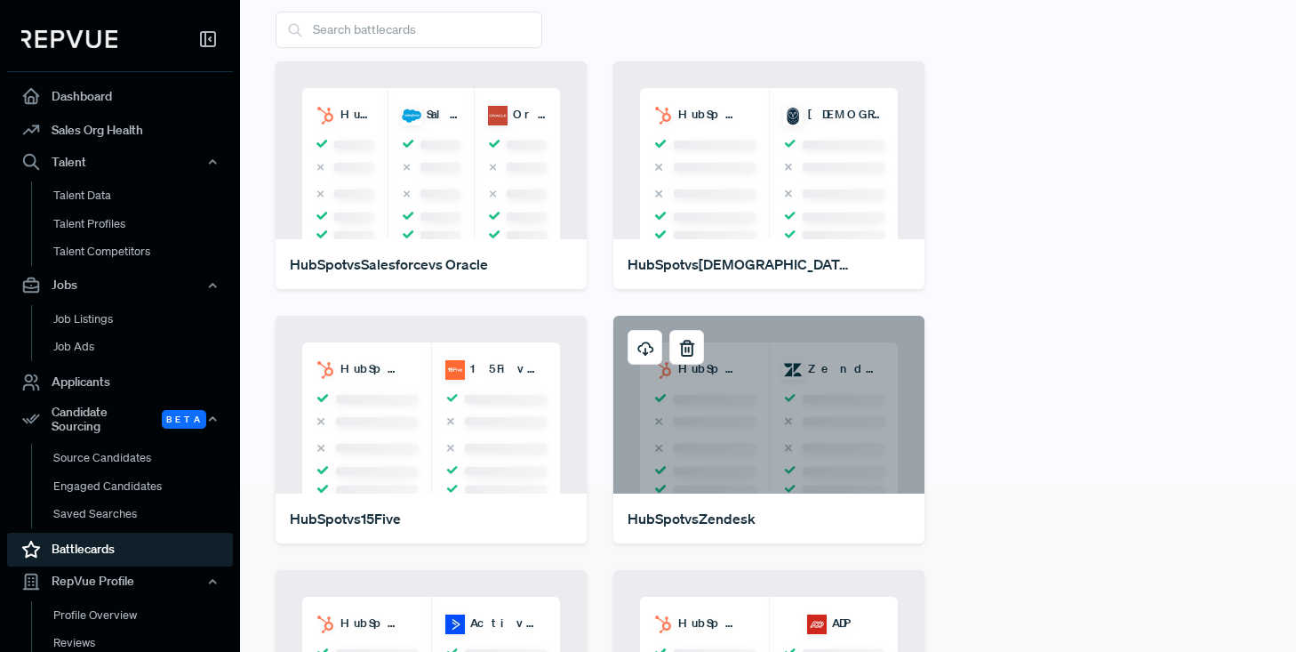
click at [799, 423] on div "HubSpot Zendesk" at bounding box center [769, 405] width 311 height 178
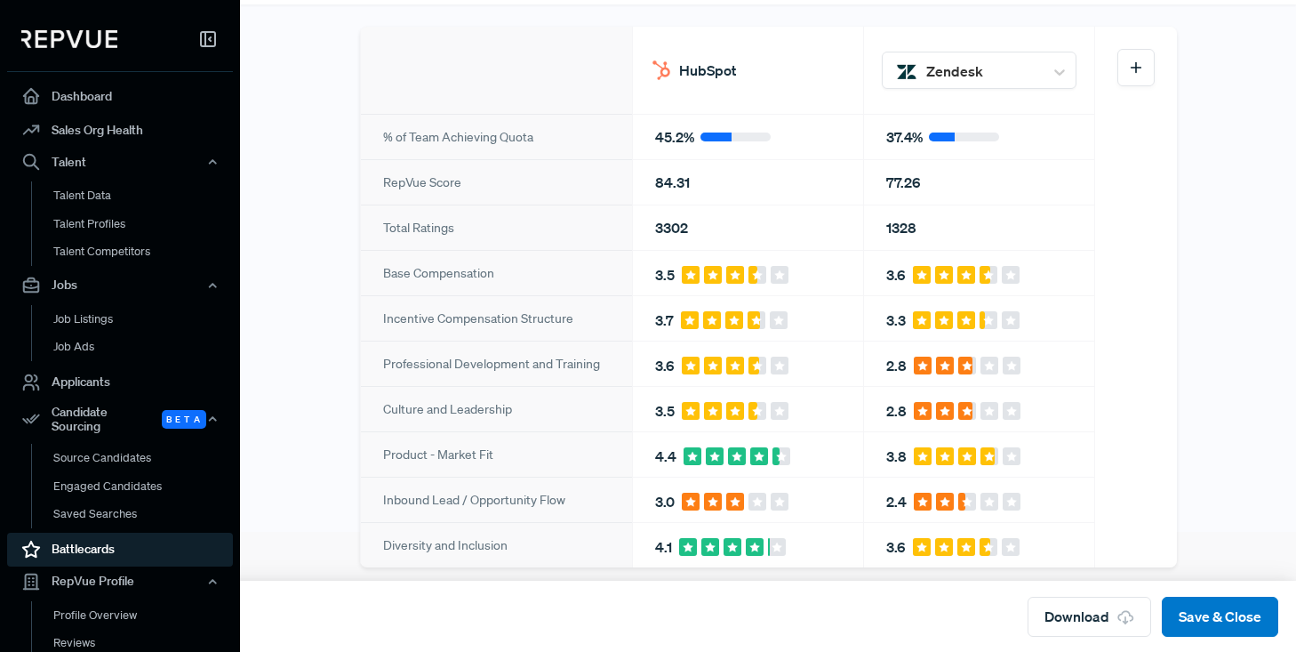
scroll to position [99, 0]
